Goal: Transaction & Acquisition: Purchase product/service

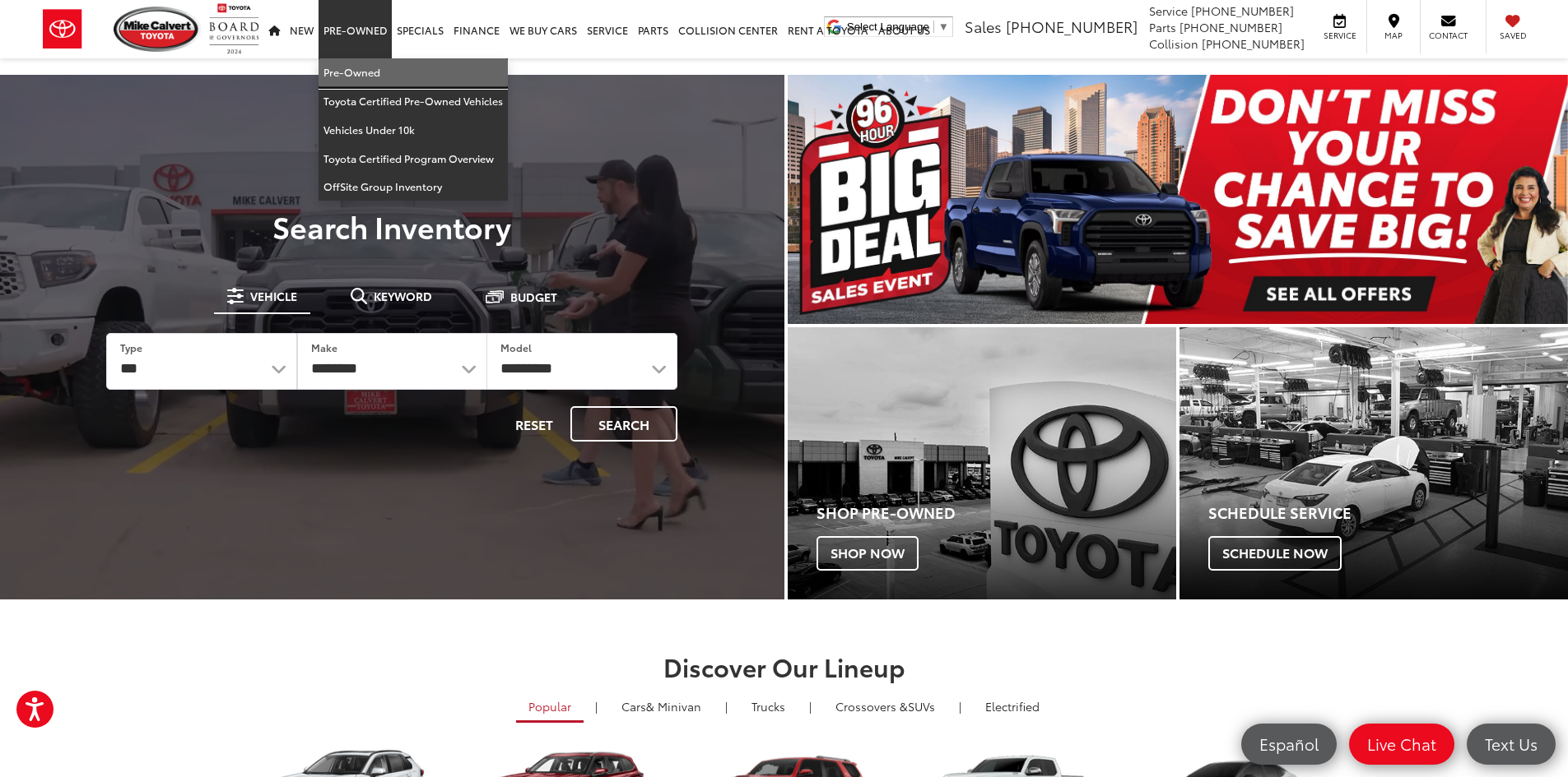
click at [353, 63] on link "Pre-Owned" at bounding box center [412, 72] width 189 height 29
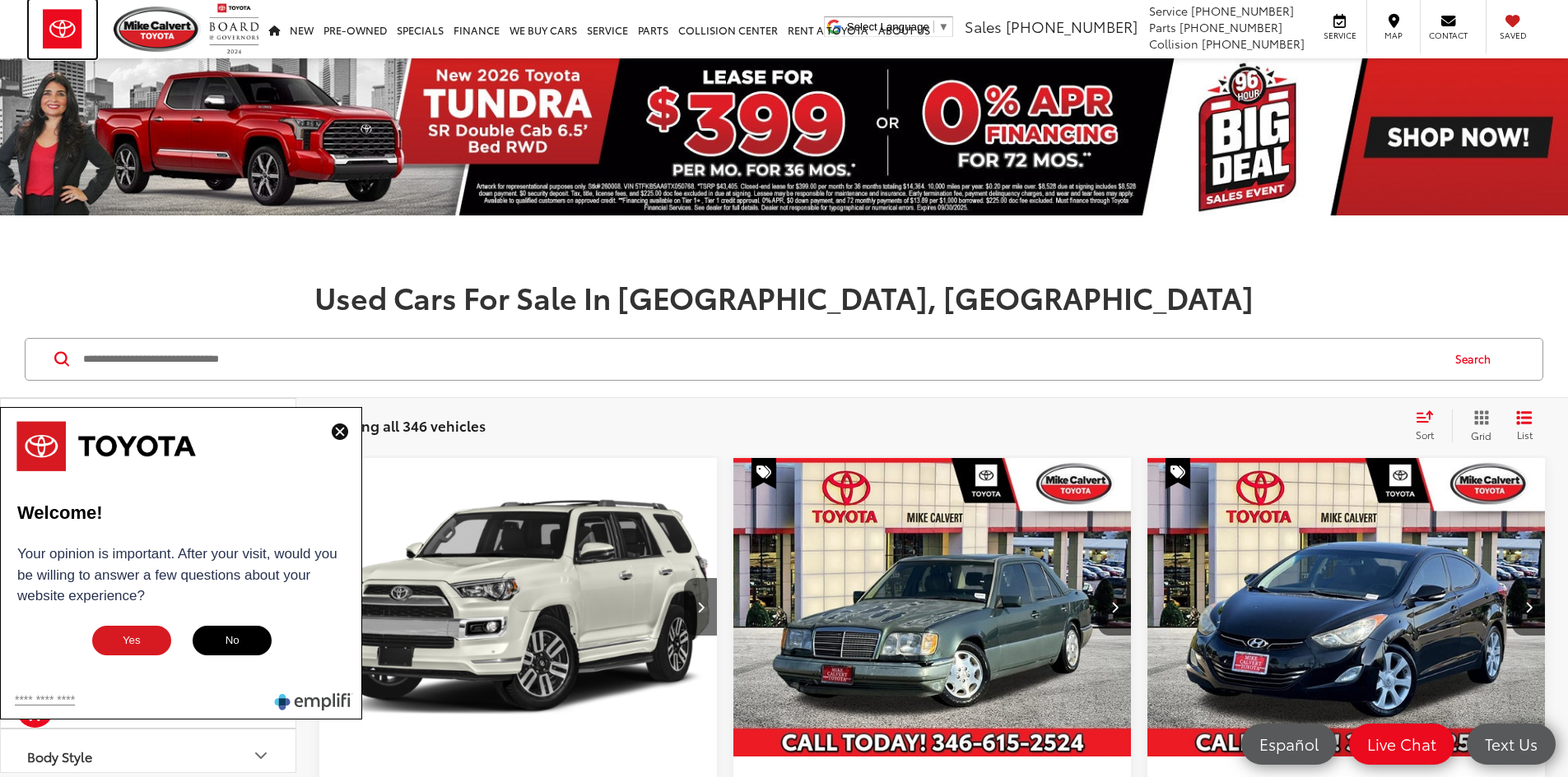
click at [30, 41] on img at bounding box center [63, 29] width 68 height 58
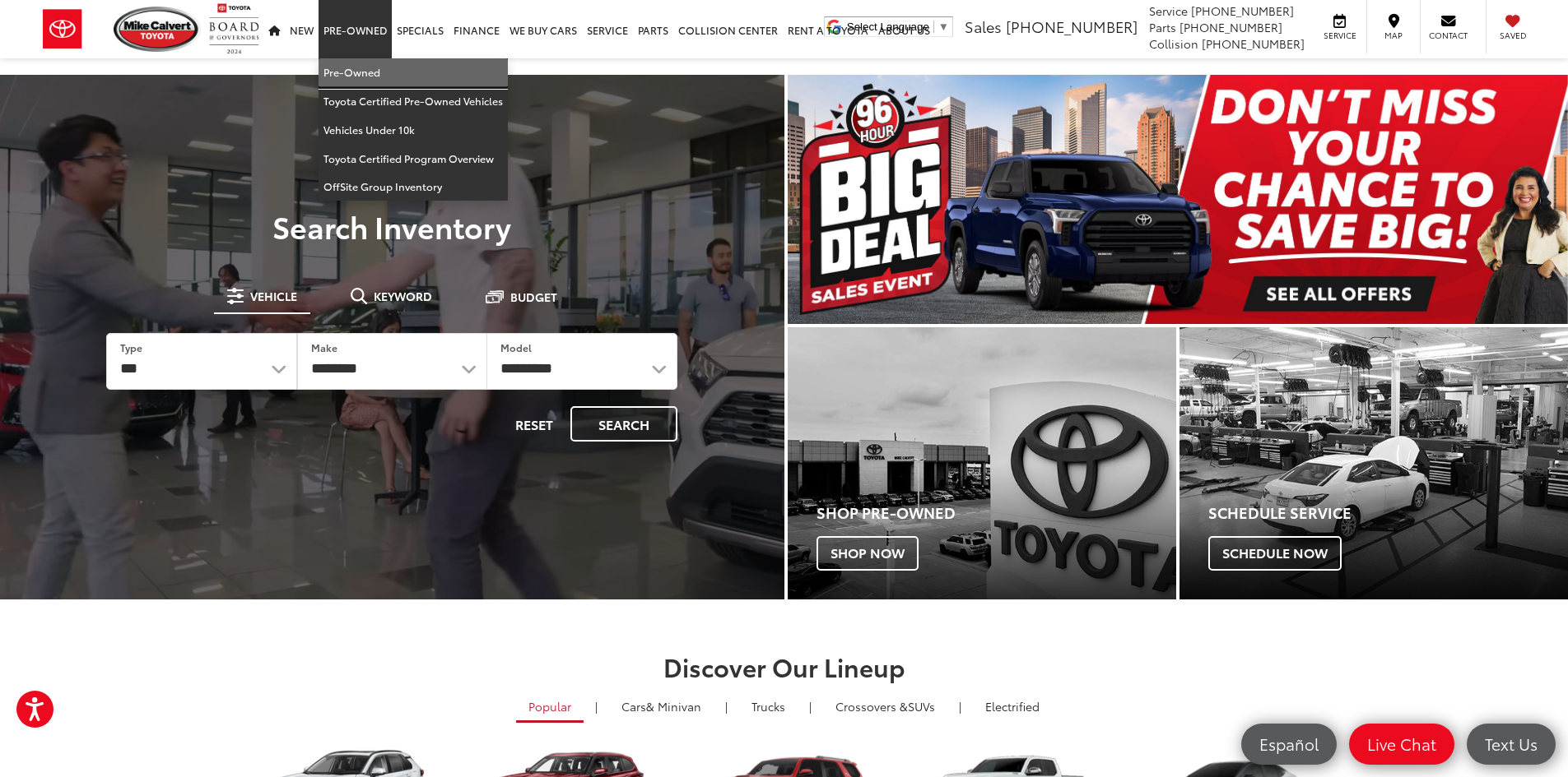
drag, startPoint x: 363, startPoint y: 63, endPoint x: 70, endPoint y: 101, distance: 295.5
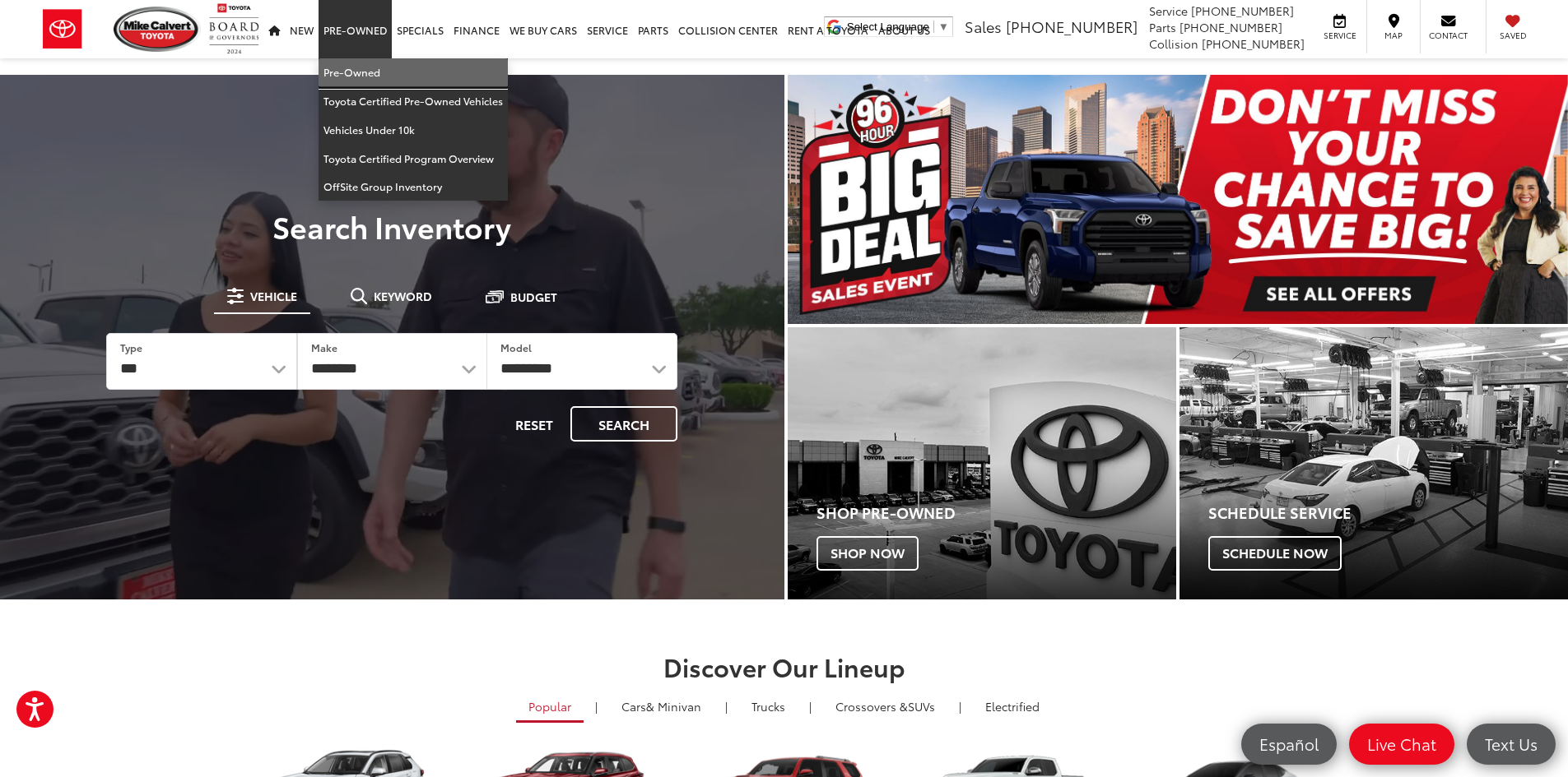
click at [363, 63] on link "Pre-Owned" at bounding box center [412, 72] width 189 height 29
